Goal: Task Accomplishment & Management: Complete application form

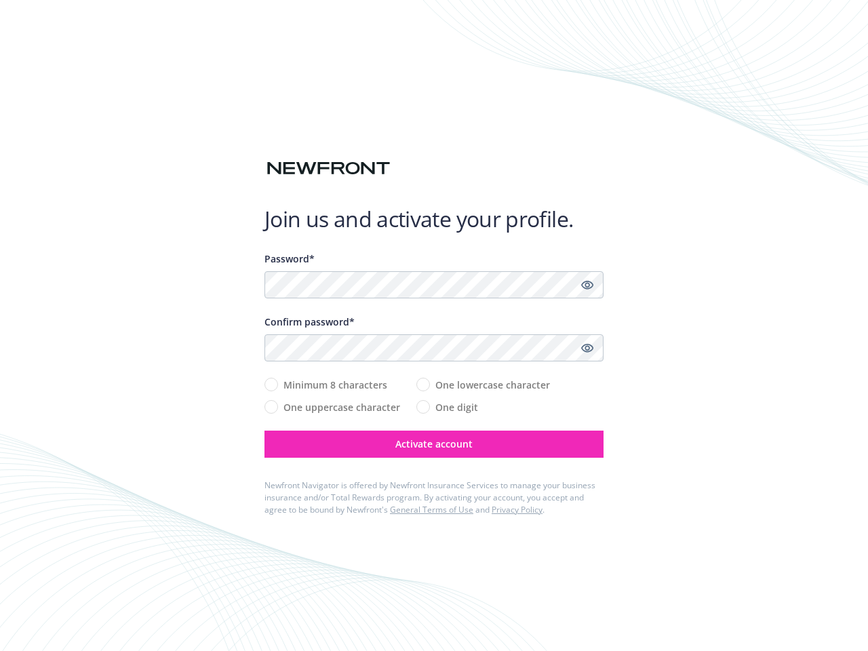
click at [434, 325] on div "Confirm password*" at bounding box center [433, 321] width 339 height 14
click at [587, 285] on icon "Show password" at bounding box center [587, 285] width 12 height 12
click at [587, 348] on icon "Show password" at bounding box center [587, 348] width 12 height 12
click at [434, 444] on span "Activate account" at bounding box center [433, 443] width 77 height 13
